Goal: Task Accomplishment & Management: Use online tool/utility

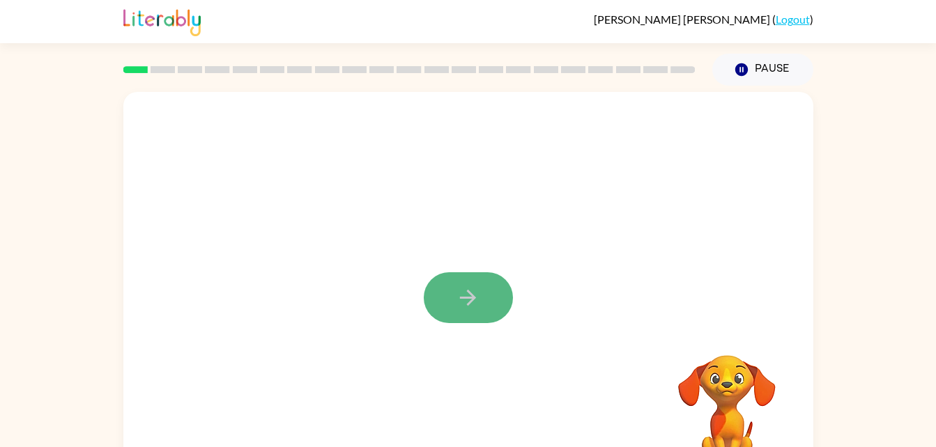
click at [450, 298] on button "button" at bounding box center [468, 298] width 89 height 51
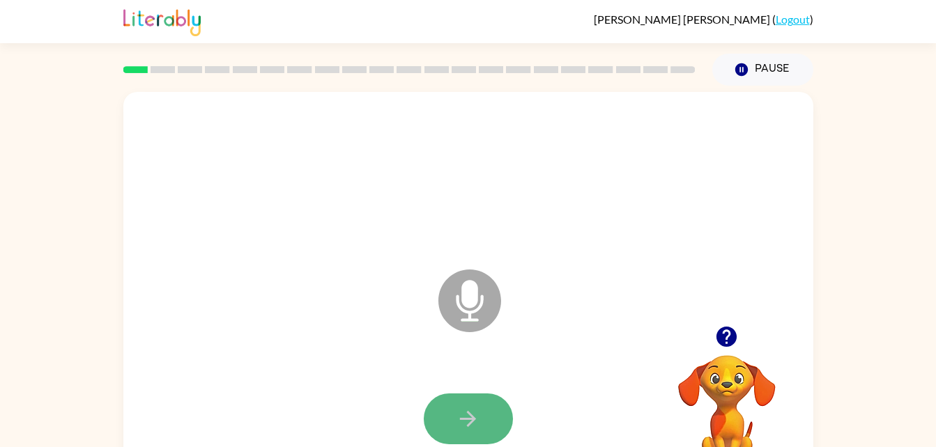
click at [484, 404] on button "button" at bounding box center [468, 419] width 89 height 51
click at [468, 312] on icon "Microphone The Microphone is here when it is your turn to talk" at bounding box center [539, 318] width 209 height 105
click at [467, 398] on button "button" at bounding box center [468, 419] width 89 height 51
click at [462, 414] on icon "button" at bounding box center [468, 419] width 24 height 24
drag, startPoint x: 701, startPoint y: 415, endPoint x: 746, endPoint y: 399, distance: 47.8
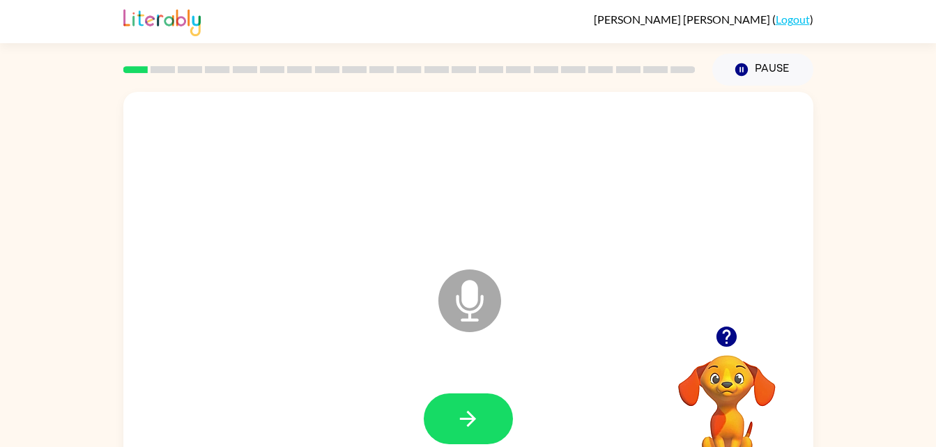
click at [707, 415] on video "Your browser must support playing .mp4 files to use Literably. Please try using…" at bounding box center [726, 403] width 139 height 139
click at [746, 390] on video "Your browser must support playing .mp4 files to use Literably. Please try using…" at bounding box center [726, 403] width 139 height 139
click at [462, 294] on icon "Microphone The Microphone is here when it is your turn to talk" at bounding box center [539, 318] width 209 height 105
click at [461, 321] on icon "Microphone The Microphone is here when it is your turn to talk" at bounding box center [539, 318] width 209 height 105
click at [499, 307] on icon at bounding box center [469, 301] width 63 height 63
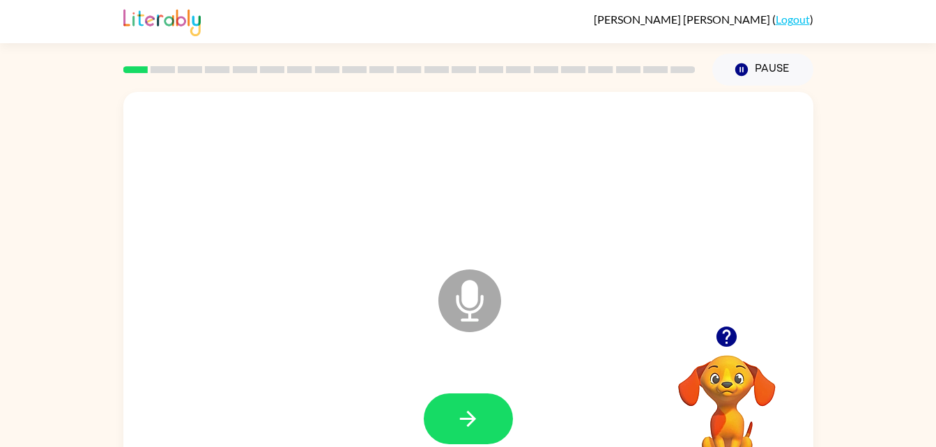
click at [466, 304] on icon "Microphone The Microphone is here when it is your turn to talk" at bounding box center [539, 318] width 209 height 105
click at [506, 302] on icon "Microphone The Microphone is here when it is your turn to talk" at bounding box center [539, 318] width 209 height 105
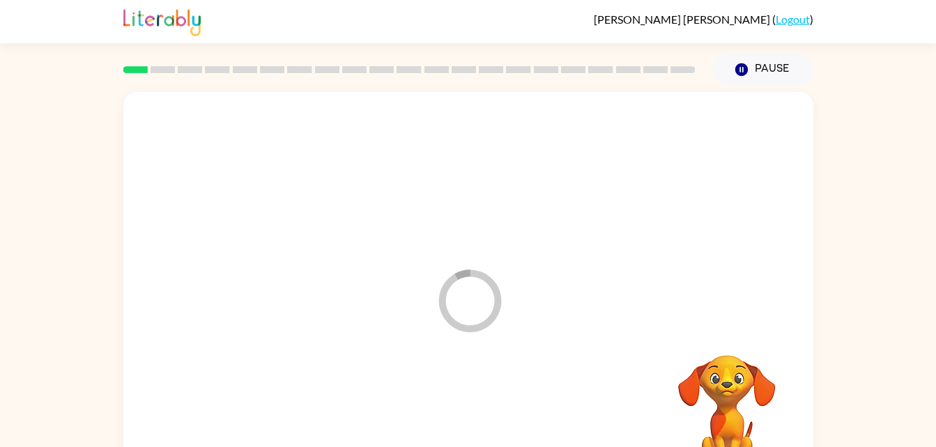
click at [472, 432] on div at bounding box center [468, 419] width 662 height 114
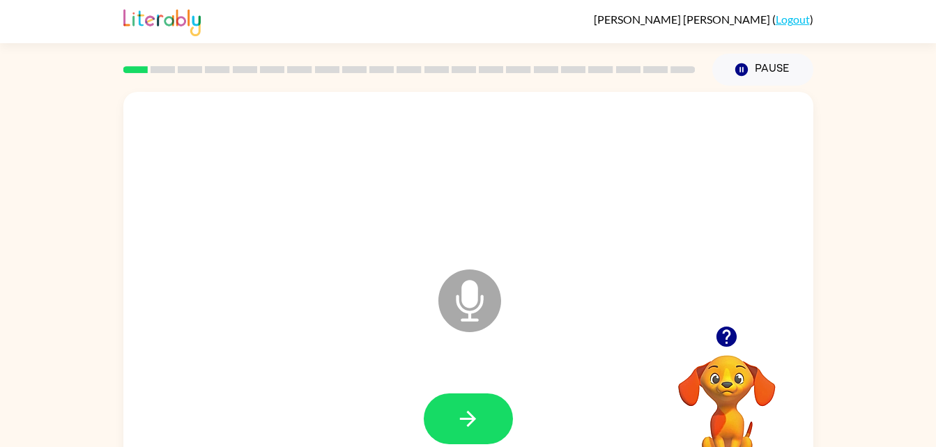
click at [692, 164] on div at bounding box center [468, 177] width 662 height 114
click at [473, 420] on icon "button" at bounding box center [468, 419] width 24 height 24
click at [475, 414] on icon "button" at bounding box center [468, 419] width 24 height 24
drag, startPoint x: 458, startPoint y: 402, endPoint x: 477, endPoint y: 397, distance: 20.3
click at [457, 403] on button "button" at bounding box center [468, 419] width 89 height 51
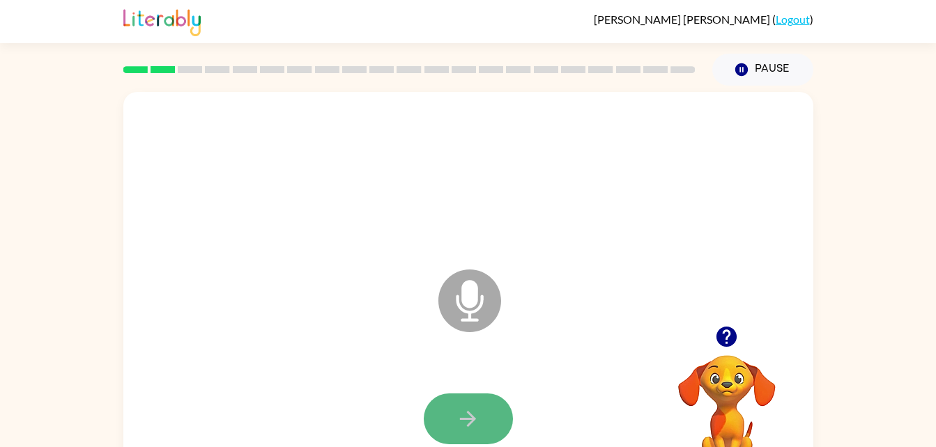
drag, startPoint x: 456, startPoint y: 411, endPoint x: 467, endPoint y: 411, distance: 11.2
click at [467, 411] on button "button" at bounding box center [468, 419] width 89 height 51
click at [470, 411] on icon "button" at bounding box center [468, 419] width 24 height 24
click at [470, 420] on icon "button" at bounding box center [468, 419] width 24 height 24
click at [480, 293] on icon at bounding box center [469, 301] width 63 height 63
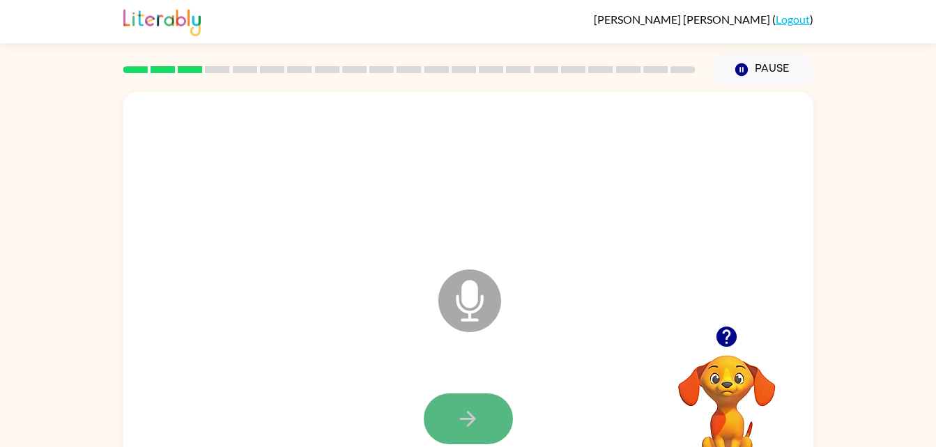
click at [466, 408] on icon "button" at bounding box center [468, 419] width 24 height 24
click at [457, 426] on button "button" at bounding box center [468, 419] width 89 height 51
click at [473, 410] on icon "button" at bounding box center [468, 419] width 24 height 24
drag, startPoint x: 476, startPoint y: 390, endPoint x: 385, endPoint y: 305, distance: 123.8
click at [385, 305] on div "Microphone The Microphone is here when it is your turn to talk" at bounding box center [468, 291] width 690 height 398
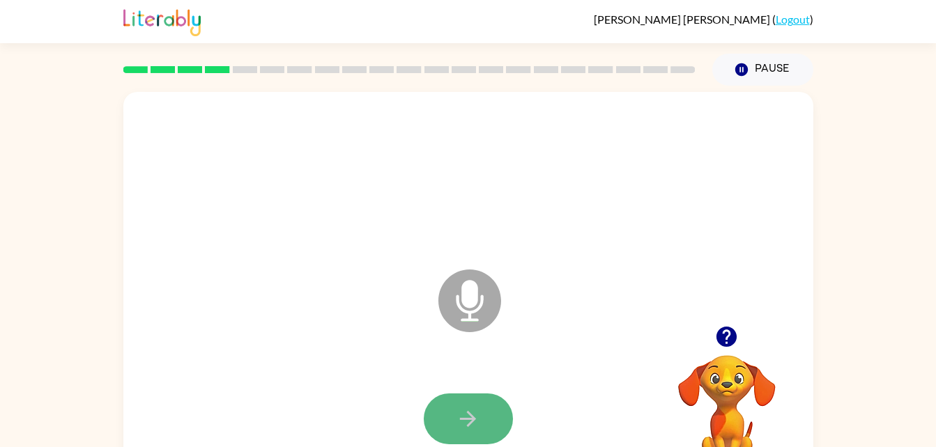
click at [488, 408] on button "button" at bounding box center [468, 419] width 89 height 51
drag, startPoint x: 463, startPoint y: 418, endPoint x: 480, endPoint y: 417, distance: 17.4
click at [466, 420] on button "button" at bounding box center [468, 419] width 89 height 51
click at [473, 272] on icon at bounding box center [469, 301] width 63 height 63
drag, startPoint x: 482, startPoint y: 411, endPoint x: 491, endPoint y: 406, distance: 9.7
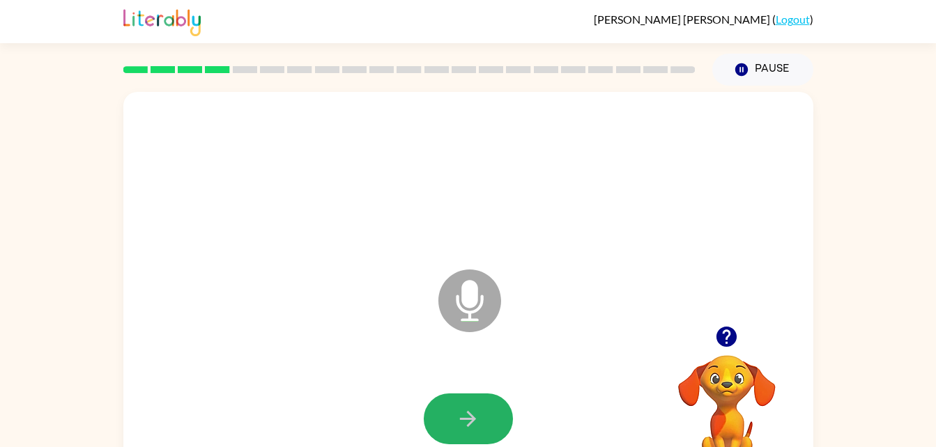
click at [484, 410] on button "button" at bounding box center [468, 419] width 89 height 51
drag, startPoint x: 503, startPoint y: 403, endPoint x: 489, endPoint y: 414, distance: 17.9
click at [498, 404] on button "button" at bounding box center [468, 419] width 89 height 51
click at [486, 406] on button "button" at bounding box center [468, 419] width 89 height 51
drag, startPoint x: 451, startPoint y: 413, endPoint x: 445, endPoint y: 397, distance: 17.2
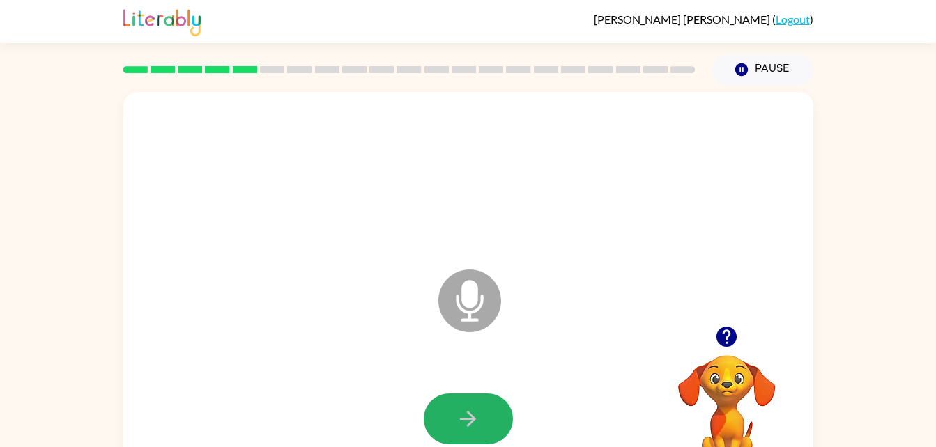
click at [448, 413] on button "button" at bounding box center [468, 419] width 89 height 51
click at [470, 398] on div at bounding box center [468, 419] width 662 height 114
click at [474, 427] on icon "button" at bounding box center [468, 419] width 24 height 24
click at [461, 408] on icon "button" at bounding box center [468, 419] width 24 height 24
click at [462, 407] on icon "button" at bounding box center [468, 419] width 24 height 24
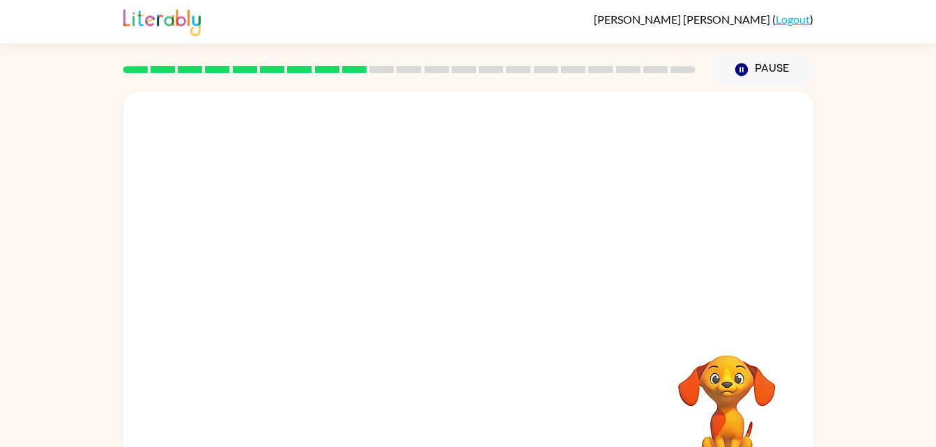
drag, startPoint x: 347, startPoint y: 113, endPoint x: 176, endPoint y: 130, distance: 172.3
click at [176, 130] on div at bounding box center [468, 209] width 690 height 234
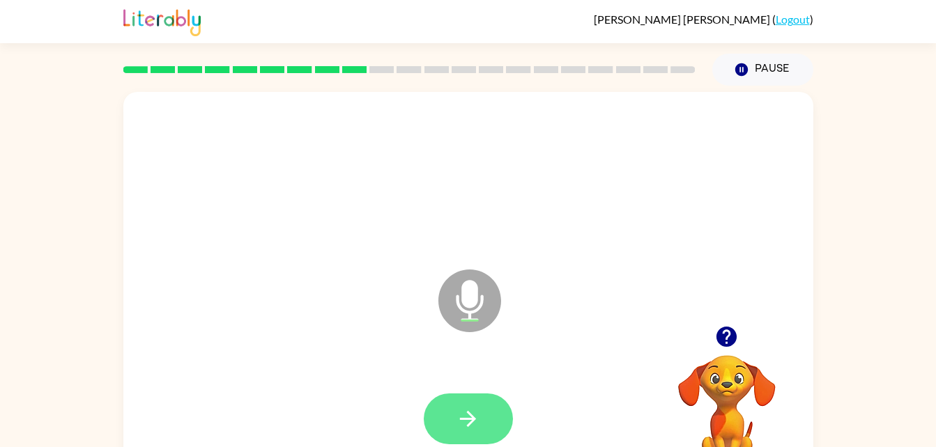
click at [491, 411] on button "button" at bounding box center [468, 419] width 89 height 51
drag, startPoint x: 454, startPoint y: 411, endPoint x: 452, endPoint y: 417, distance: 7.1
click at [452, 417] on button "button" at bounding box center [468, 419] width 89 height 51
click at [461, 409] on icon "button" at bounding box center [468, 419] width 24 height 24
click at [431, 405] on button "button" at bounding box center [468, 419] width 89 height 51
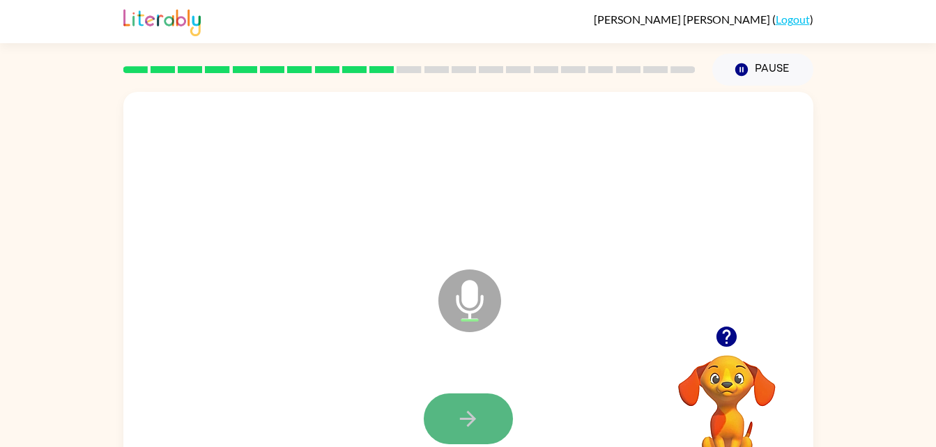
click at [433, 421] on button "button" at bounding box center [468, 419] width 89 height 51
drag, startPoint x: 470, startPoint y: 425, endPoint x: 457, endPoint y: 418, distance: 15.0
click at [470, 424] on icon "button" at bounding box center [468, 419] width 24 height 24
click at [446, 415] on button "button" at bounding box center [468, 419] width 89 height 51
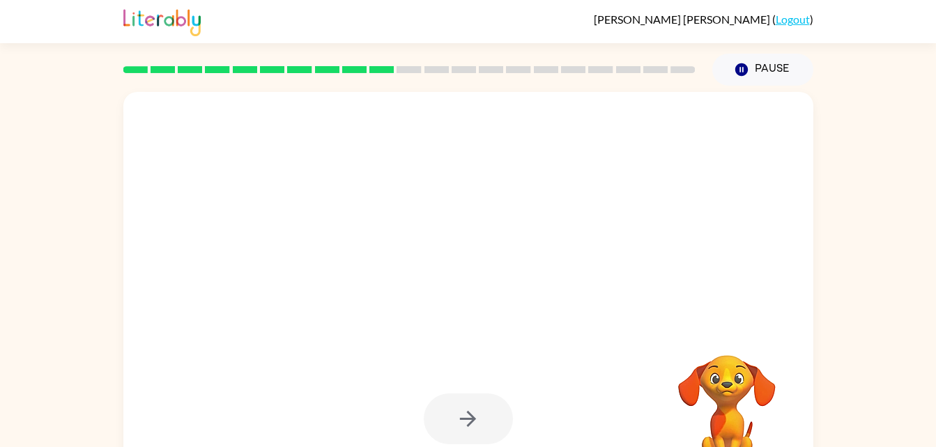
click at [429, 404] on div at bounding box center [468, 419] width 89 height 51
click at [427, 420] on div at bounding box center [468, 419] width 89 height 51
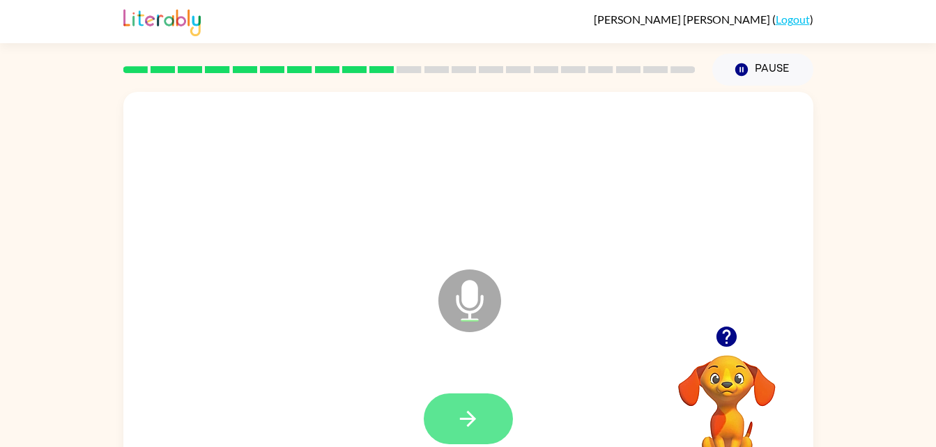
click at [476, 407] on icon "button" at bounding box center [468, 419] width 24 height 24
click at [500, 401] on button "button" at bounding box center [468, 419] width 89 height 51
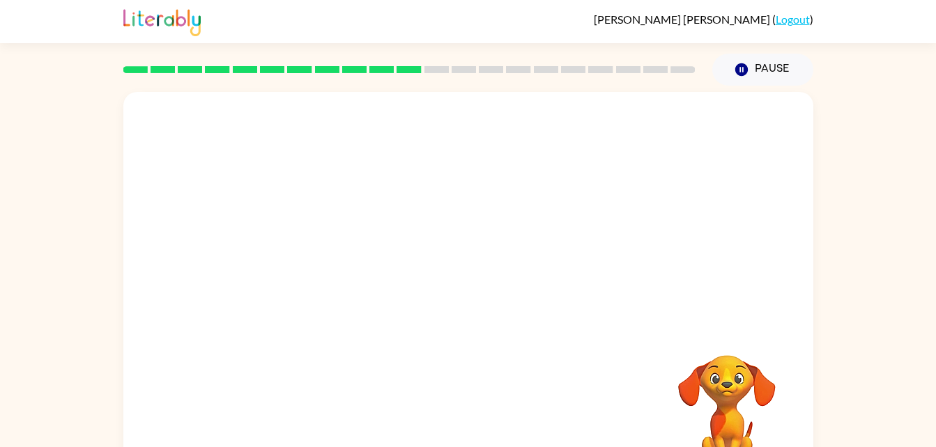
click at [454, 128] on div at bounding box center [468, 177] width 662 height 114
drag, startPoint x: 589, startPoint y: 172, endPoint x: 621, endPoint y: 175, distance: 32.2
click at [617, 174] on div at bounding box center [468, 177] width 662 height 114
click at [637, 173] on div at bounding box center [468, 177] width 662 height 114
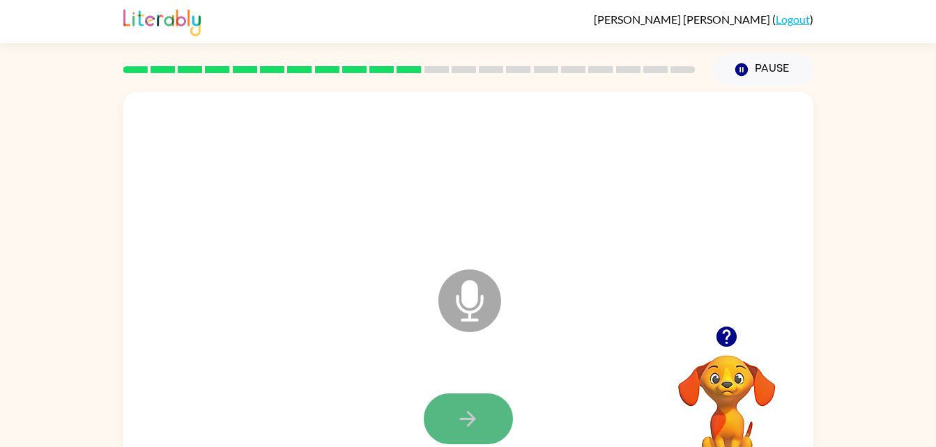
click at [461, 401] on button "button" at bounding box center [468, 419] width 89 height 51
click at [466, 412] on icon "button" at bounding box center [468, 419] width 24 height 24
click at [470, 399] on button "button" at bounding box center [468, 419] width 89 height 51
click at [464, 408] on icon "button" at bounding box center [468, 419] width 24 height 24
drag, startPoint x: 474, startPoint y: 414, endPoint x: 477, endPoint y: 403, distance: 11.7
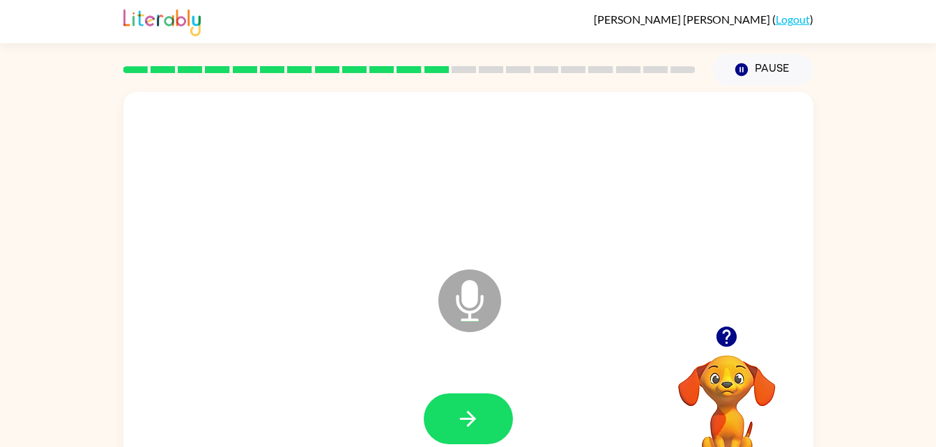
click at [476, 411] on icon "button" at bounding box center [468, 419] width 24 height 24
click at [459, 413] on icon "button" at bounding box center [468, 419] width 24 height 24
drag, startPoint x: 491, startPoint y: 401, endPoint x: 482, endPoint y: 373, distance: 29.3
click at [484, 380] on div at bounding box center [468, 419] width 662 height 114
click at [458, 412] on icon "button" at bounding box center [468, 419] width 24 height 24
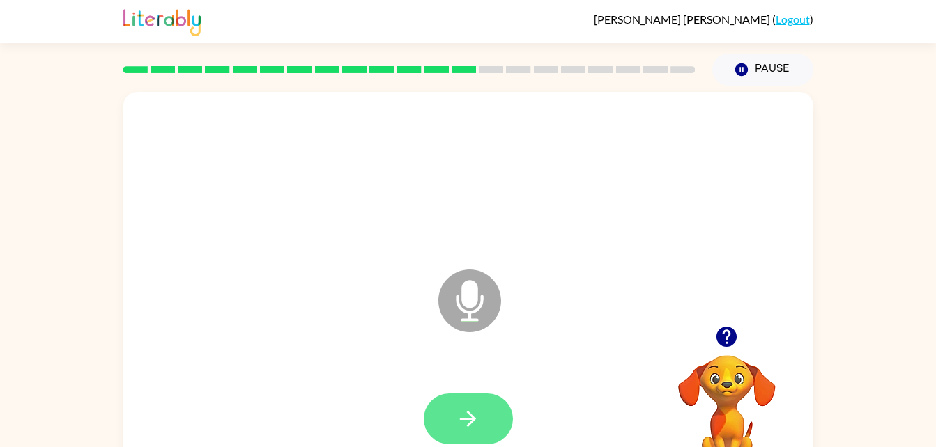
click at [497, 410] on button "button" at bounding box center [468, 419] width 89 height 51
click at [461, 409] on icon "button" at bounding box center [468, 419] width 24 height 24
click at [466, 408] on icon "button" at bounding box center [468, 419] width 24 height 24
click at [711, 441] on div "Microphone The Microphone is here when it is your turn to talk Your browser mus…" at bounding box center [468, 291] width 690 height 398
click at [459, 394] on button "button" at bounding box center [468, 419] width 89 height 51
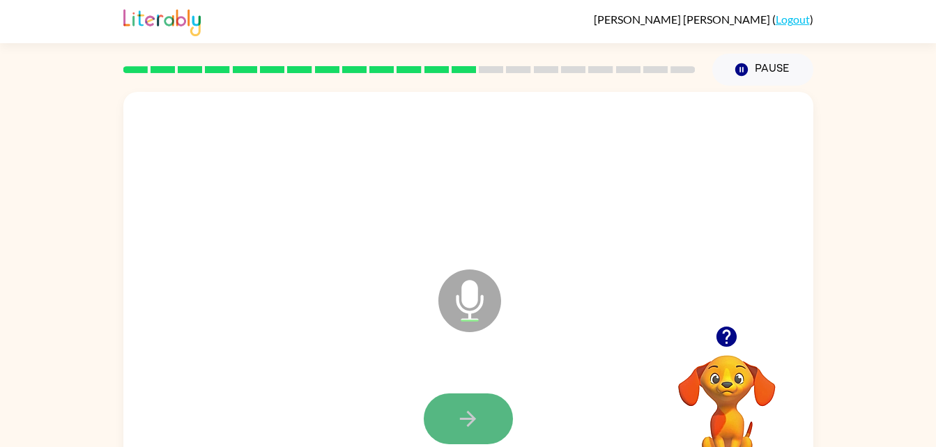
click at [494, 419] on button "button" at bounding box center [468, 419] width 89 height 51
click at [497, 413] on button "button" at bounding box center [468, 419] width 89 height 51
click at [488, 404] on button "button" at bounding box center [468, 419] width 89 height 51
click at [492, 406] on button "button" at bounding box center [468, 419] width 89 height 51
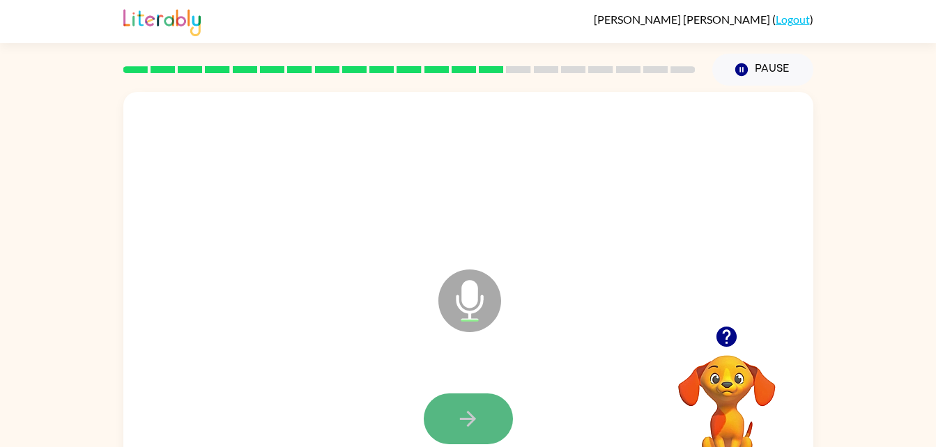
click at [463, 411] on icon "button" at bounding box center [468, 419] width 24 height 24
click at [460, 408] on icon "button" at bounding box center [468, 419] width 24 height 24
click at [459, 418] on icon "button" at bounding box center [468, 419] width 24 height 24
drag, startPoint x: 459, startPoint y: 418, endPoint x: 508, endPoint y: 396, distance: 54.3
click at [495, 404] on button "button" at bounding box center [468, 419] width 89 height 51
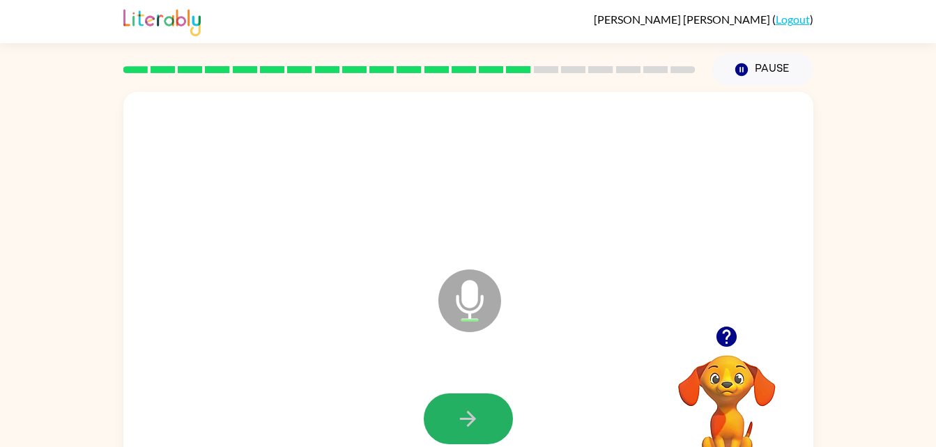
drag, startPoint x: 482, startPoint y: 406, endPoint x: 474, endPoint y: 405, distance: 7.7
click at [480, 406] on button "button" at bounding box center [468, 419] width 89 height 51
click at [491, 421] on button "button" at bounding box center [468, 419] width 89 height 51
click at [484, 398] on button "button" at bounding box center [468, 419] width 89 height 51
click at [483, 397] on button "button" at bounding box center [468, 419] width 89 height 51
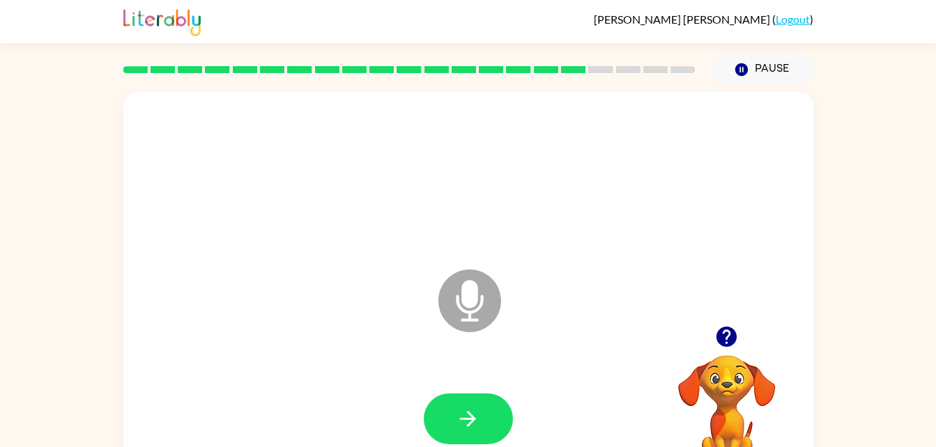
drag, startPoint x: 443, startPoint y: 411, endPoint x: 454, endPoint y: 406, distance: 13.1
click at [454, 406] on button "button" at bounding box center [468, 419] width 89 height 51
click at [468, 407] on icon "button" at bounding box center [468, 419] width 24 height 24
click at [490, 406] on button "button" at bounding box center [468, 419] width 89 height 51
click at [491, 397] on button "button" at bounding box center [468, 419] width 89 height 51
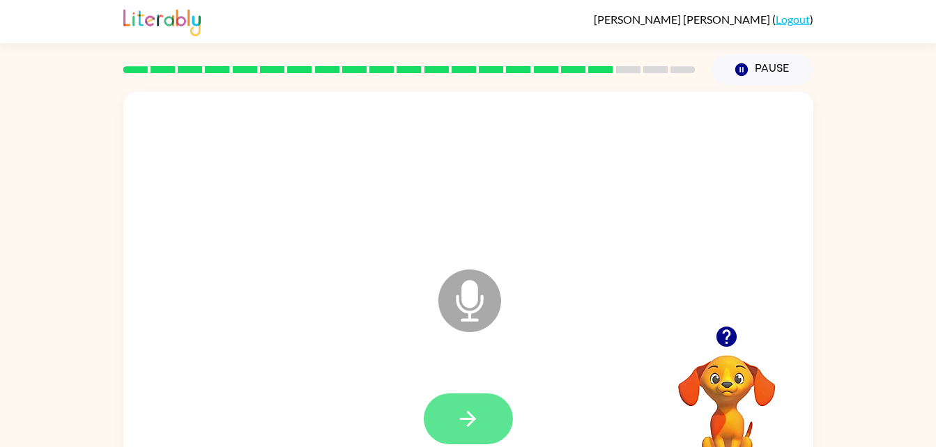
click at [482, 400] on button "button" at bounding box center [468, 419] width 89 height 51
click at [493, 406] on button "button" at bounding box center [468, 419] width 89 height 51
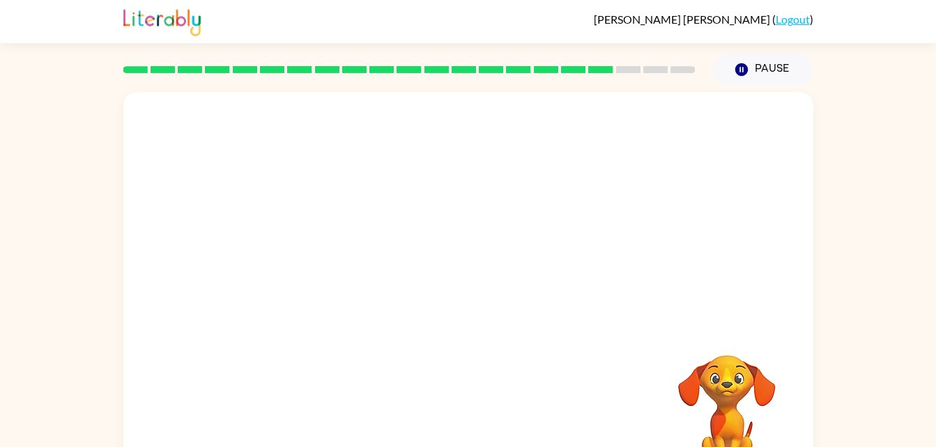
drag, startPoint x: 716, startPoint y: 391, endPoint x: 726, endPoint y: 365, distance: 28.0
click at [726, 365] on video "Your browser must support playing .mp4 files to use Literably. Please try using…" at bounding box center [726, 403] width 139 height 139
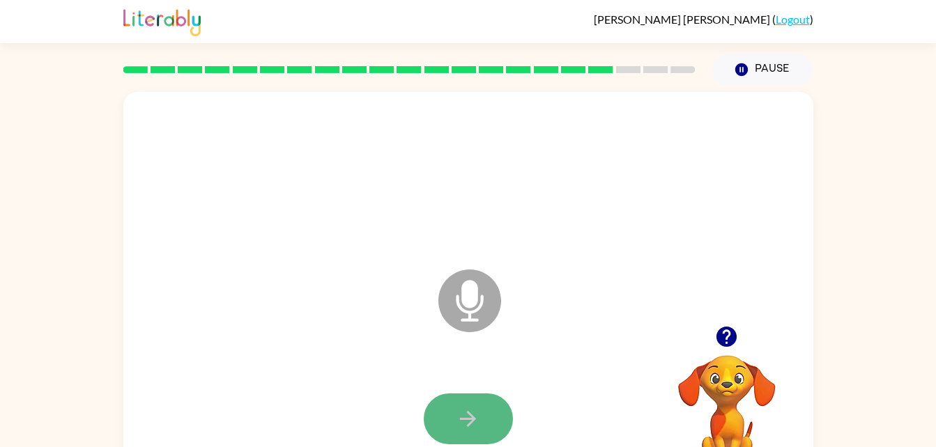
click at [468, 416] on icon "button" at bounding box center [468, 419] width 24 height 24
click at [469, 415] on icon "button" at bounding box center [468, 419] width 16 height 16
click at [482, 409] on button "button" at bounding box center [468, 419] width 89 height 51
drag, startPoint x: 450, startPoint y: 417, endPoint x: 461, endPoint y: 408, distance: 13.9
click at [454, 413] on button "button" at bounding box center [468, 419] width 89 height 51
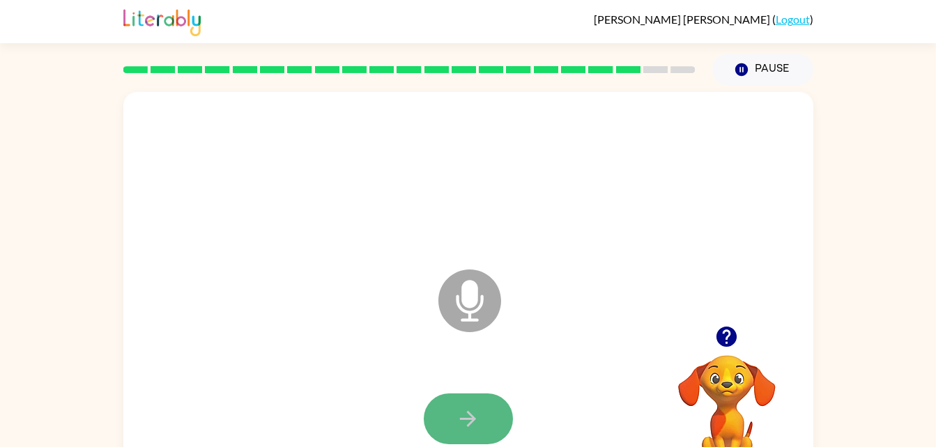
click at [463, 395] on button "button" at bounding box center [468, 419] width 89 height 51
click at [465, 434] on button "button" at bounding box center [468, 419] width 89 height 51
drag, startPoint x: 475, startPoint y: 413, endPoint x: 480, endPoint y: 401, distance: 12.5
click at [474, 412] on icon "button" at bounding box center [468, 419] width 24 height 24
click at [448, 413] on button "button" at bounding box center [468, 419] width 89 height 51
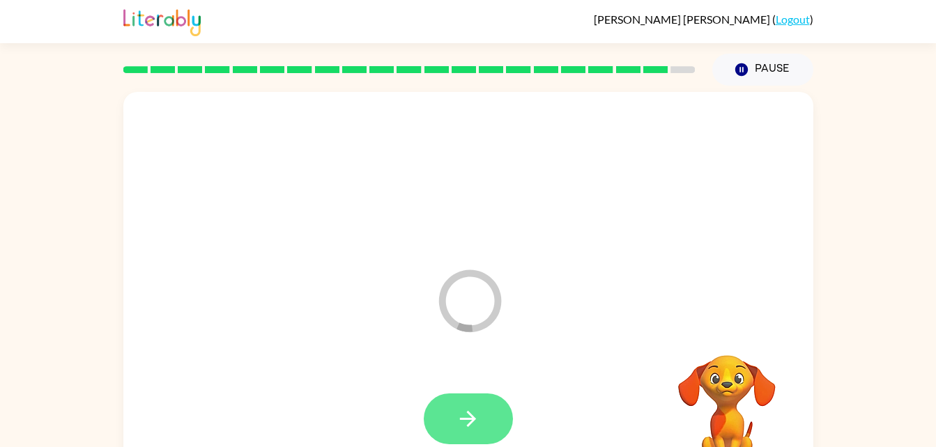
click at [488, 420] on button "button" at bounding box center [468, 419] width 89 height 51
